Goal: Check status: Check status

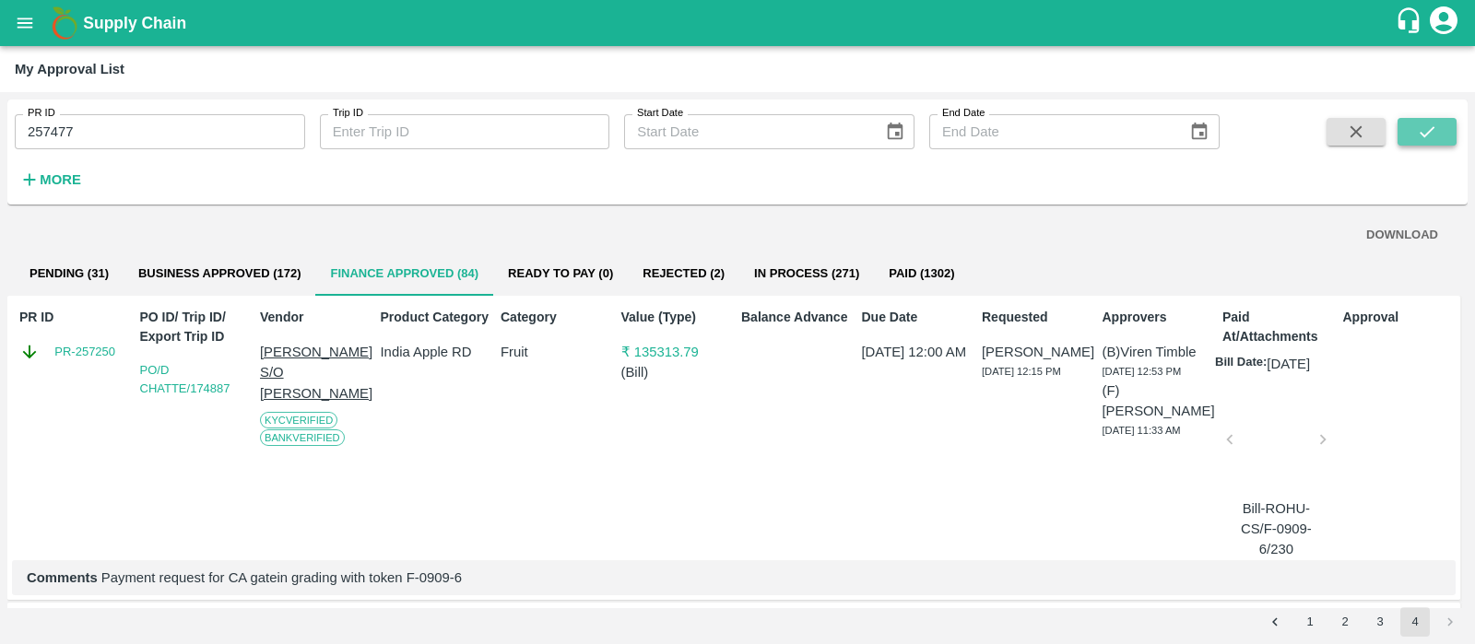
click at [1453, 118] on button "submit" at bounding box center [1426, 132] width 59 height 28
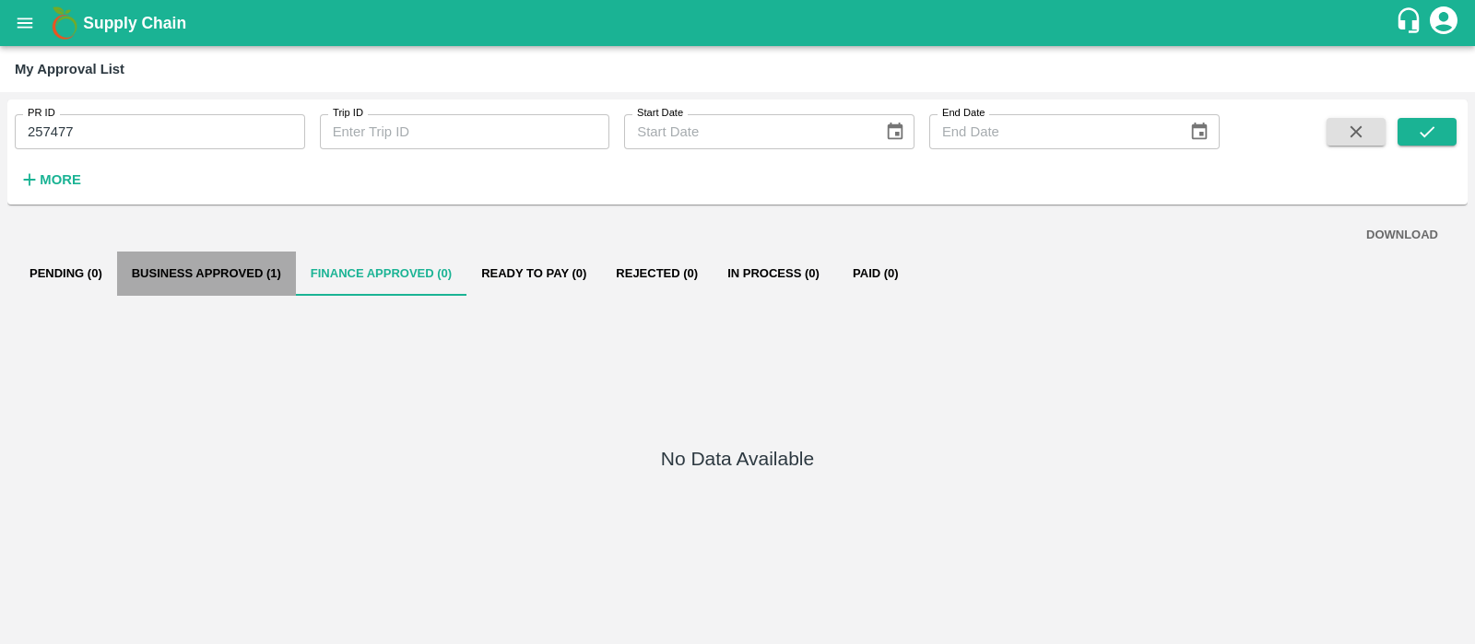
click at [175, 263] on button "Business Approved (1)" at bounding box center [206, 274] width 179 height 44
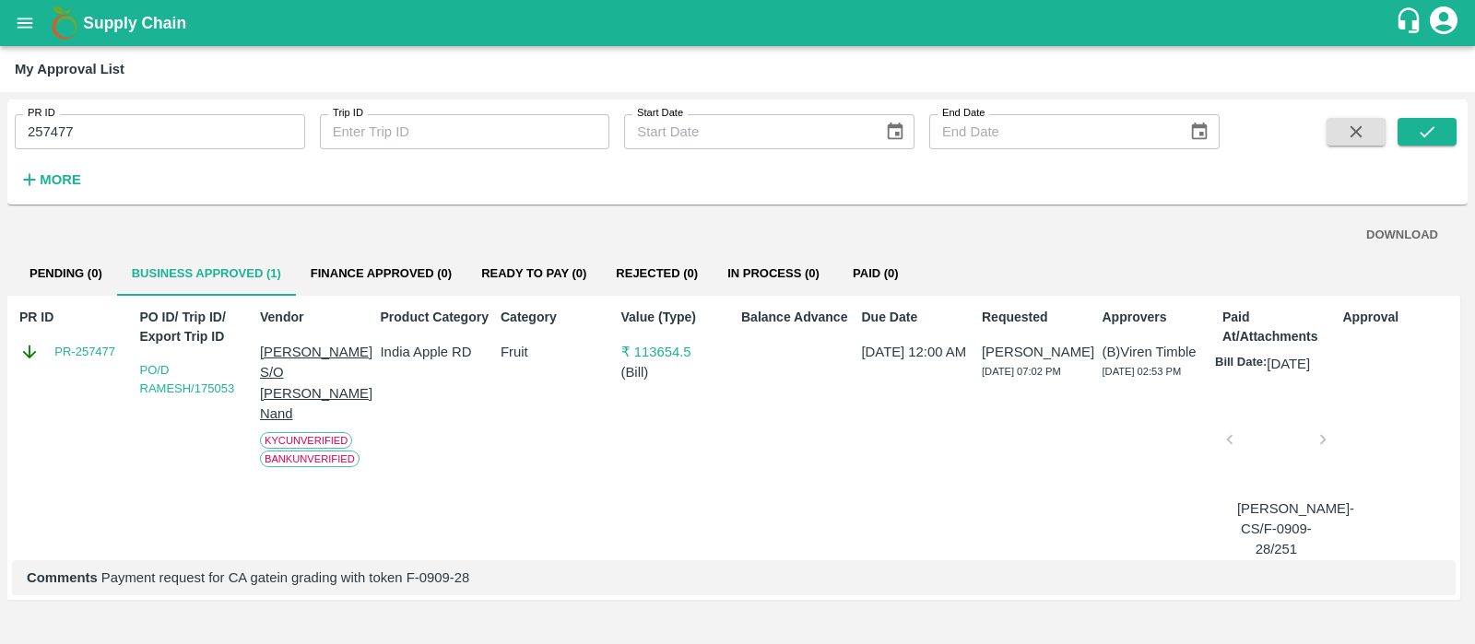
click at [318, 370] on p "[PERSON_NAME] S/O [PERSON_NAME] Nand" at bounding box center [316, 383] width 112 height 82
click at [112, 131] on input "257477" at bounding box center [160, 131] width 290 height 35
paste input "text"
type input "256195"
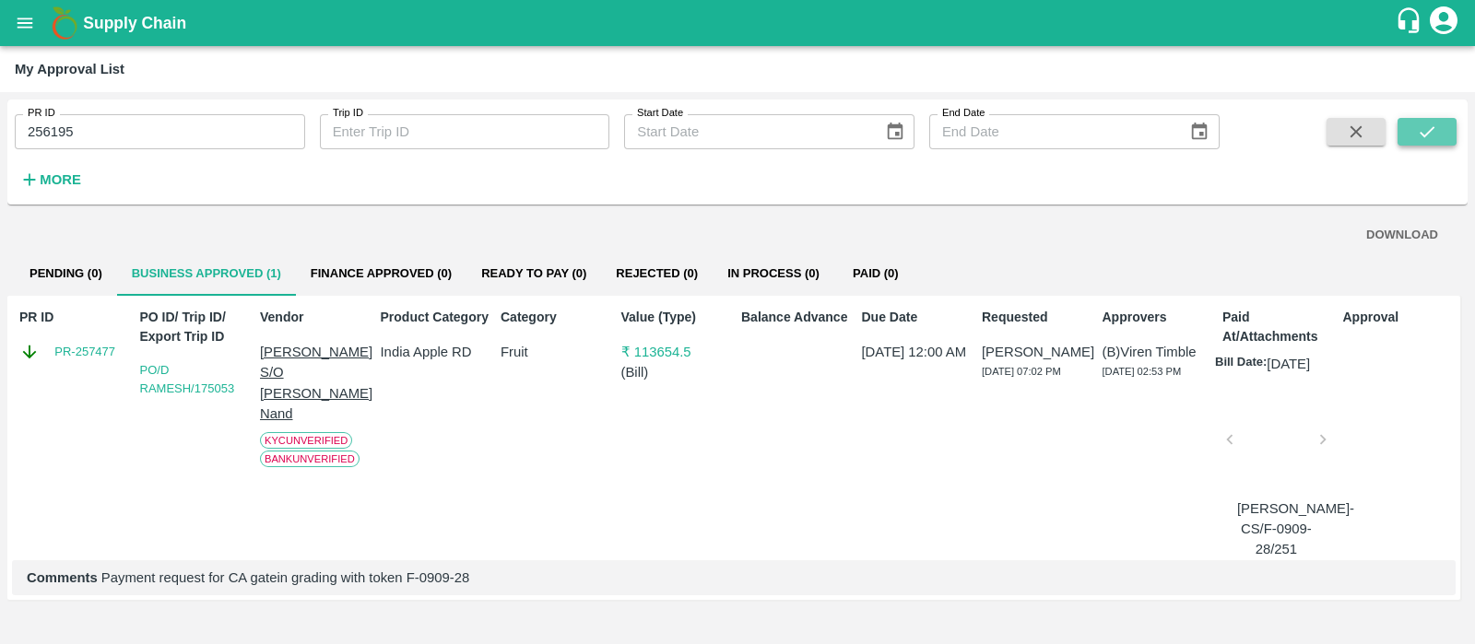
click at [1425, 130] on icon "submit" at bounding box center [1427, 132] width 20 height 20
click at [313, 347] on p "[PERSON_NAME]" at bounding box center [316, 352] width 112 height 20
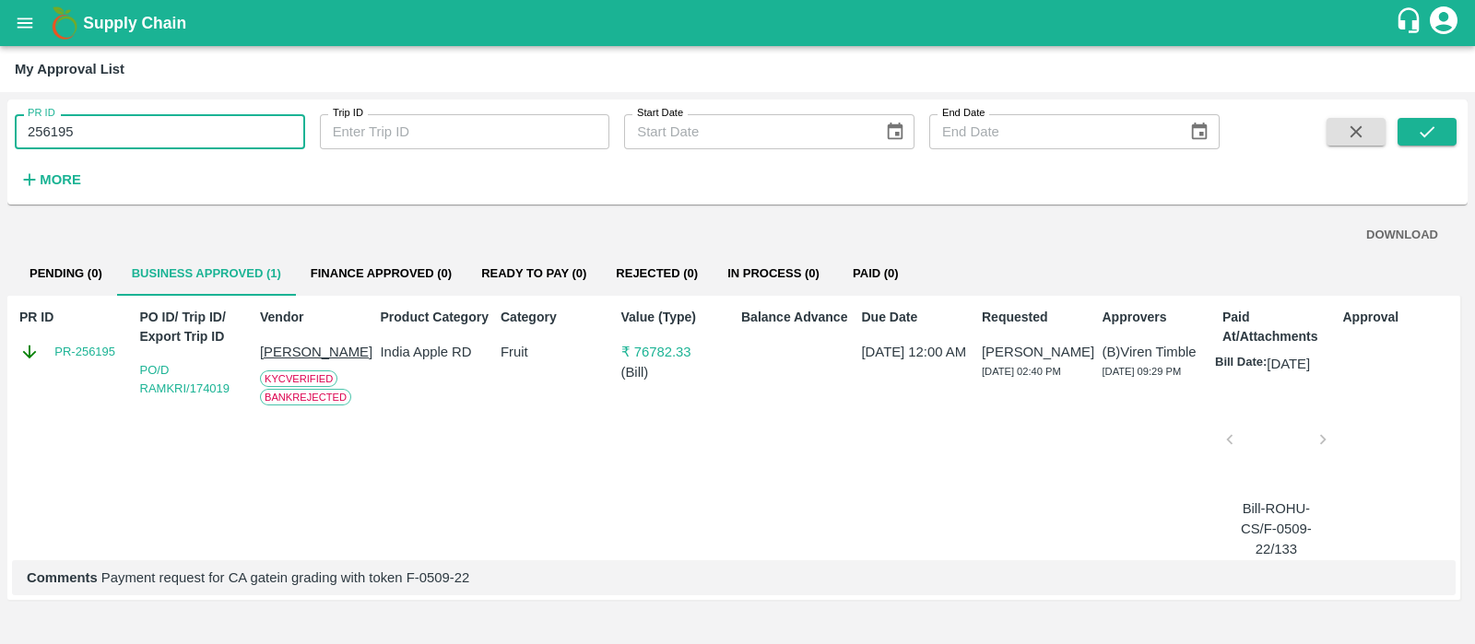
click at [232, 117] on input "256195" at bounding box center [160, 131] width 290 height 35
click at [315, 347] on p "[PERSON_NAME]" at bounding box center [316, 352] width 112 height 20
